Goal: Contribute content

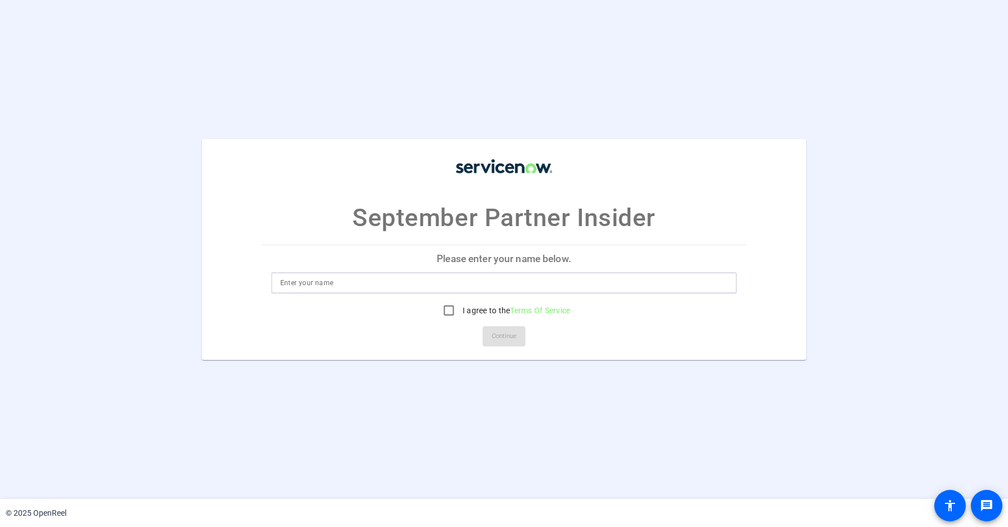
click at [386, 279] on input at bounding box center [504, 283] width 448 height 14
type input "[PERSON_NAME]"
click at [446, 306] on input "I agree to the Terms Of Service" at bounding box center [449, 310] width 23 height 23
checkbox input "true"
click at [513, 338] on span "Continue" at bounding box center [504, 336] width 25 height 17
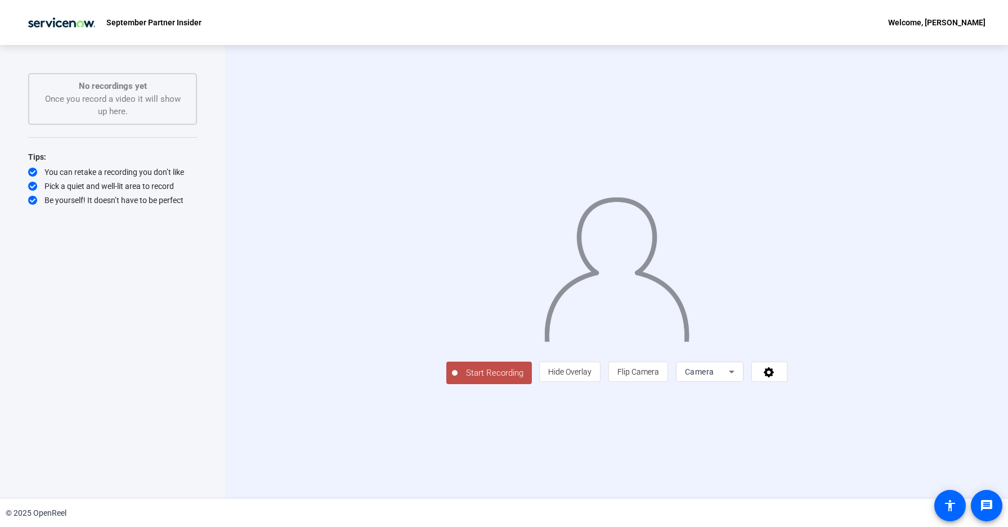
click at [734, 374] on icon at bounding box center [732, 372] width 6 height 3
click at [873, 453] on div at bounding box center [504, 263] width 1008 height 527
click at [787, 385] on span at bounding box center [769, 371] width 35 height 27
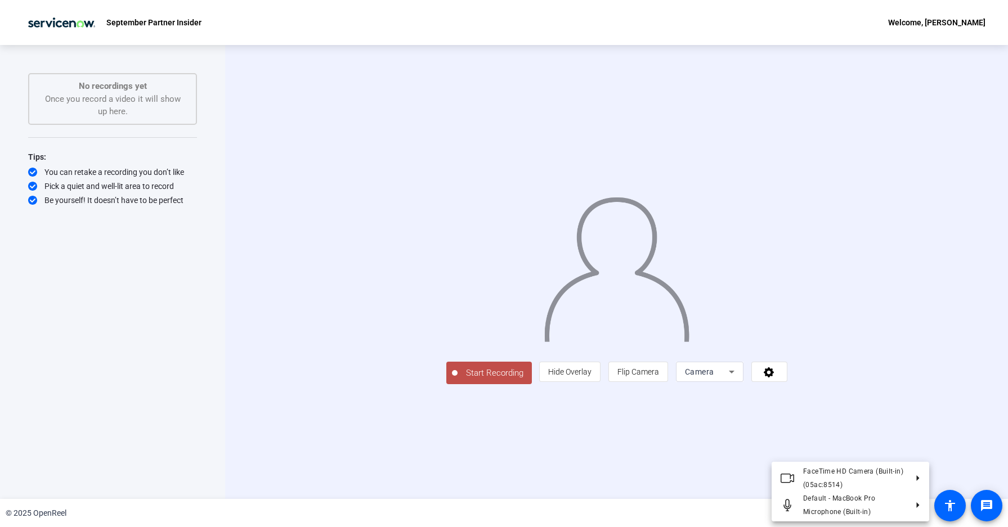
click at [936, 438] on div at bounding box center [504, 263] width 1008 height 527
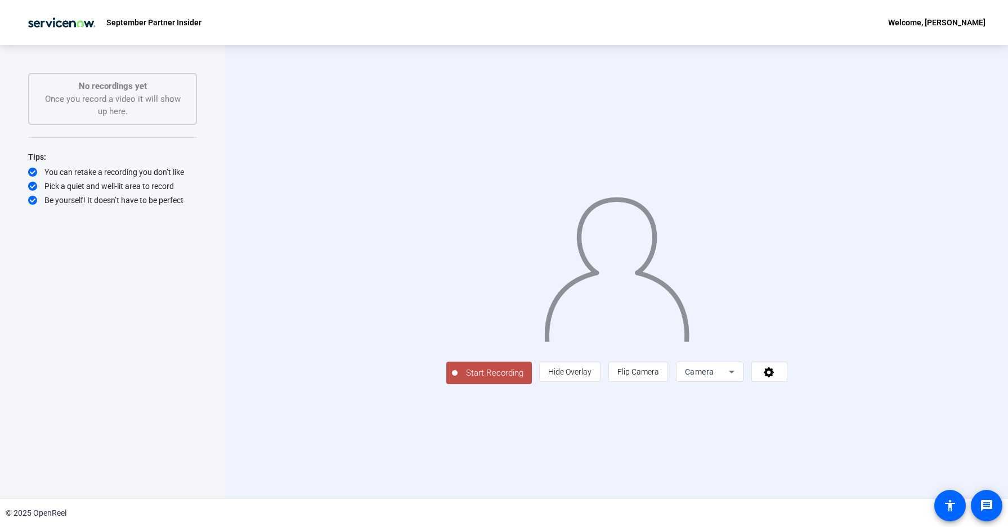
click at [457, 380] on span "Start Recording" at bounding box center [494, 373] width 74 height 13
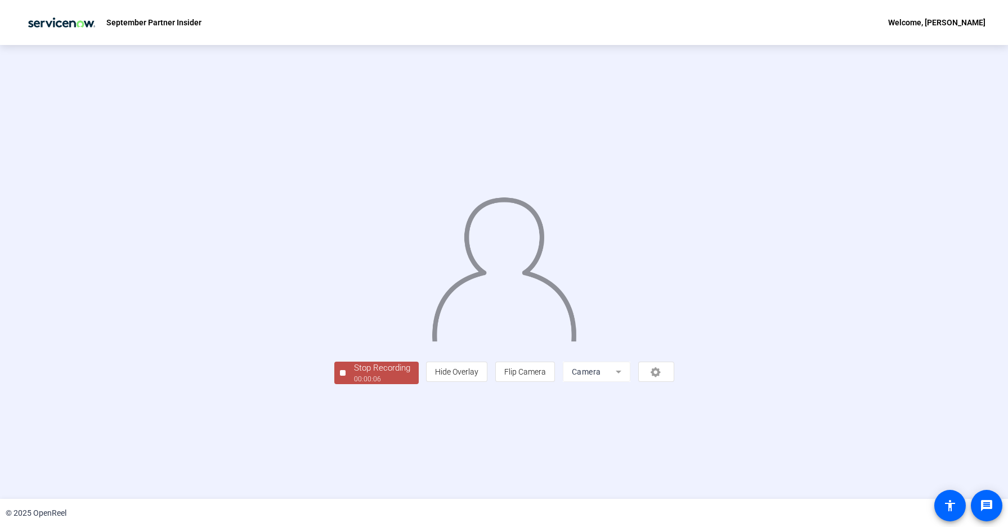
click at [334, 385] on button "Stop Recording 00:00:06" at bounding box center [376, 373] width 84 height 23
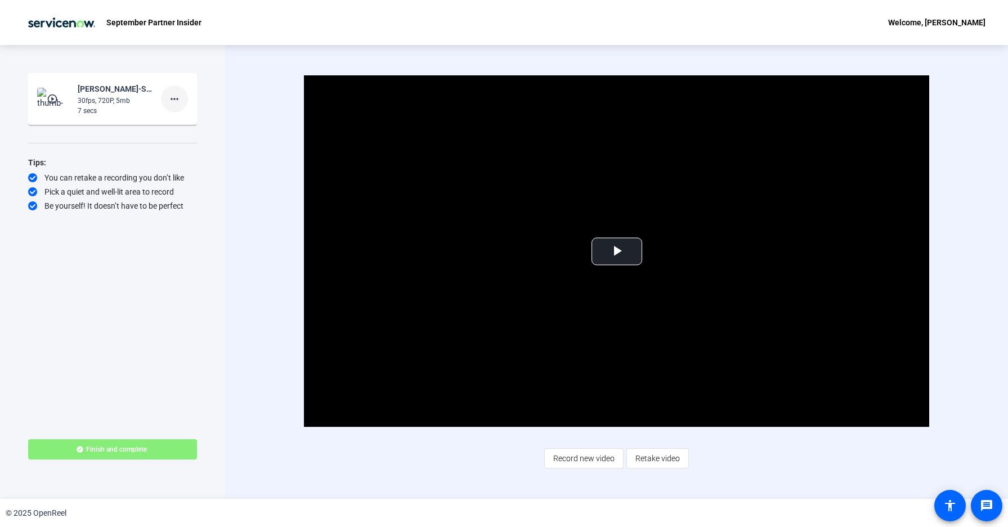
click at [182, 101] on span at bounding box center [174, 99] width 27 height 27
click at [254, 240] on div at bounding box center [504, 263] width 1008 height 527
click at [647, 463] on span "Retake video" at bounding box center [657, 458] width 44 height 21
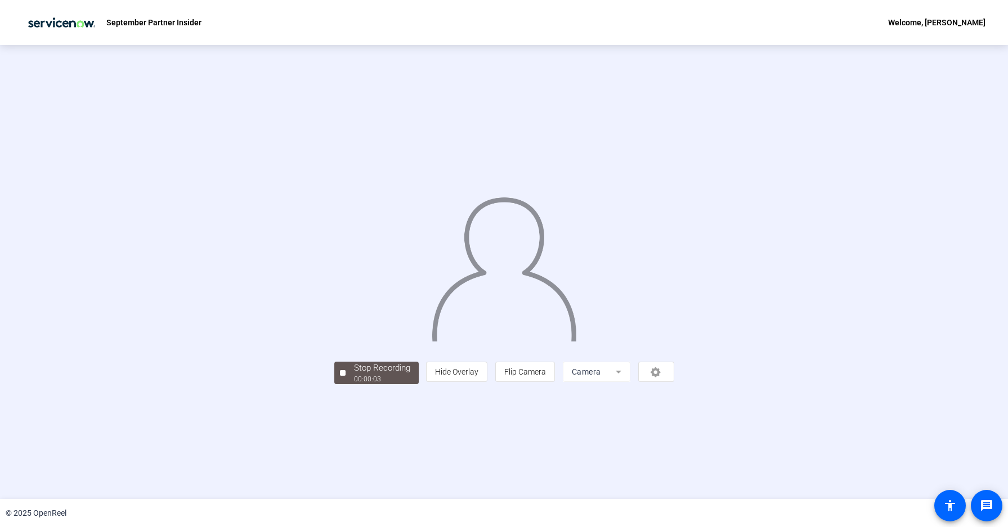
click at [342, 384] on div "Stop Recording 00:00:03 person Hide Overlay flip Flip Camera Camera" at bounding box center [504, 372] width 340 height 25
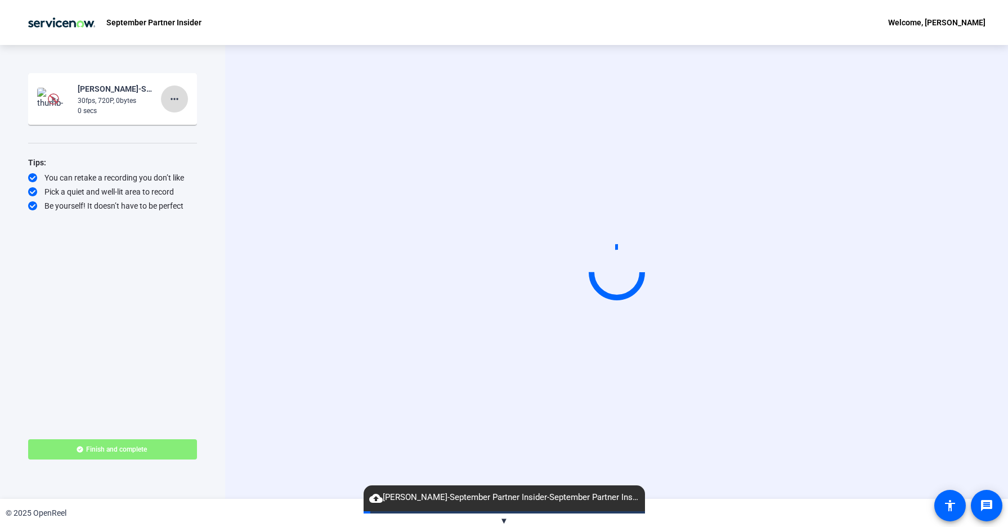
click at [179, 96] on mat-icon "more_horiz" at bounding box center [175, 99] width 14 height 14
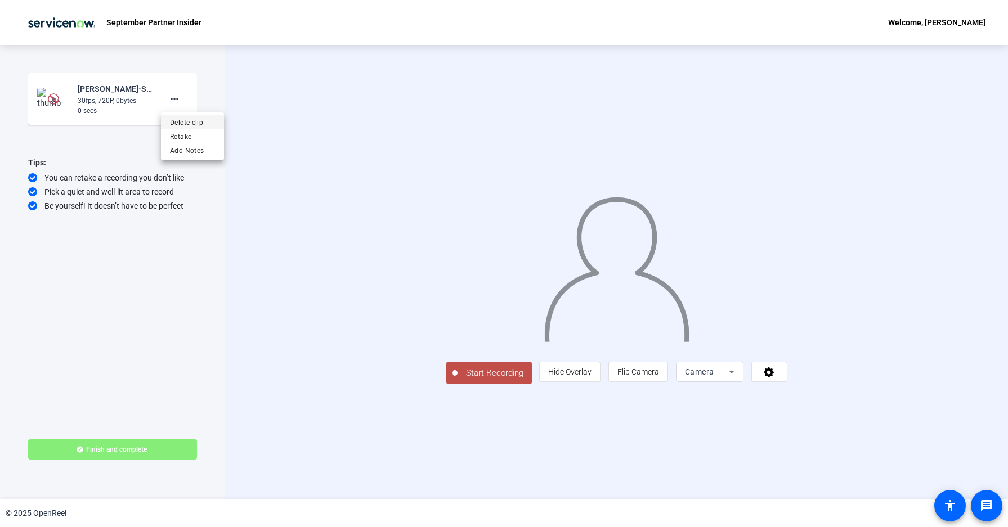
click at [190, 122] on span "Delete clip" at bounding box center [192, 123] width 45 height 14
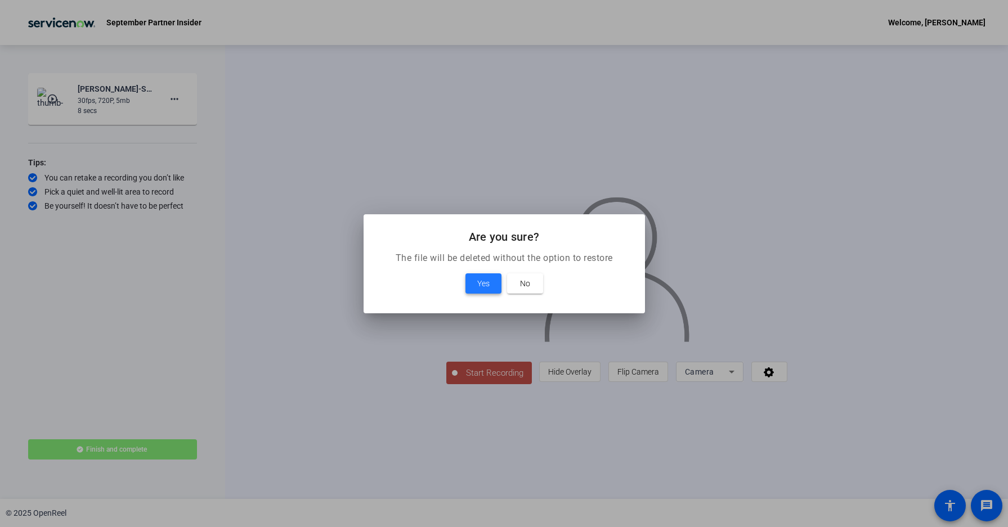
click at [474, 286] on span at bounding box center [483, 283] width 36 height 27
